Goal: Transaction & Acquisition: Download file/media

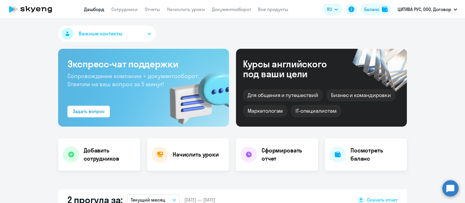
select select "30"
click at [152, 8] on link "Отчеты" at bounding box center [152, 9] width 15 height 6
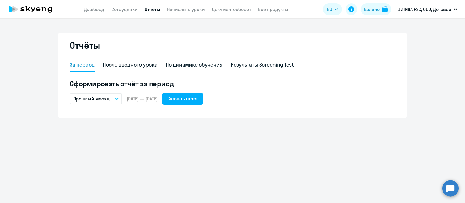
click at [118, 99] on icon "button" at bounding box center [116, 98] width 3 height 1
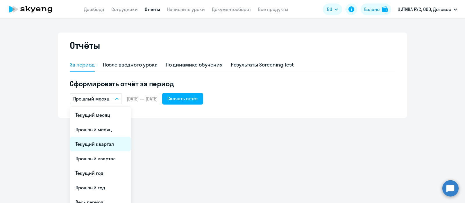
click at [102, 145] on li "Текущий квартал" at bounding box center [100, 144] width 61 height 15
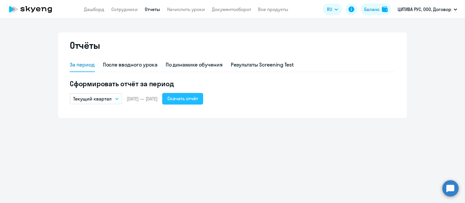
click at [198, 99] on div "Скачать отчёт" at bounding box center [183, 98] width 31 height 7
